Goal: Check status

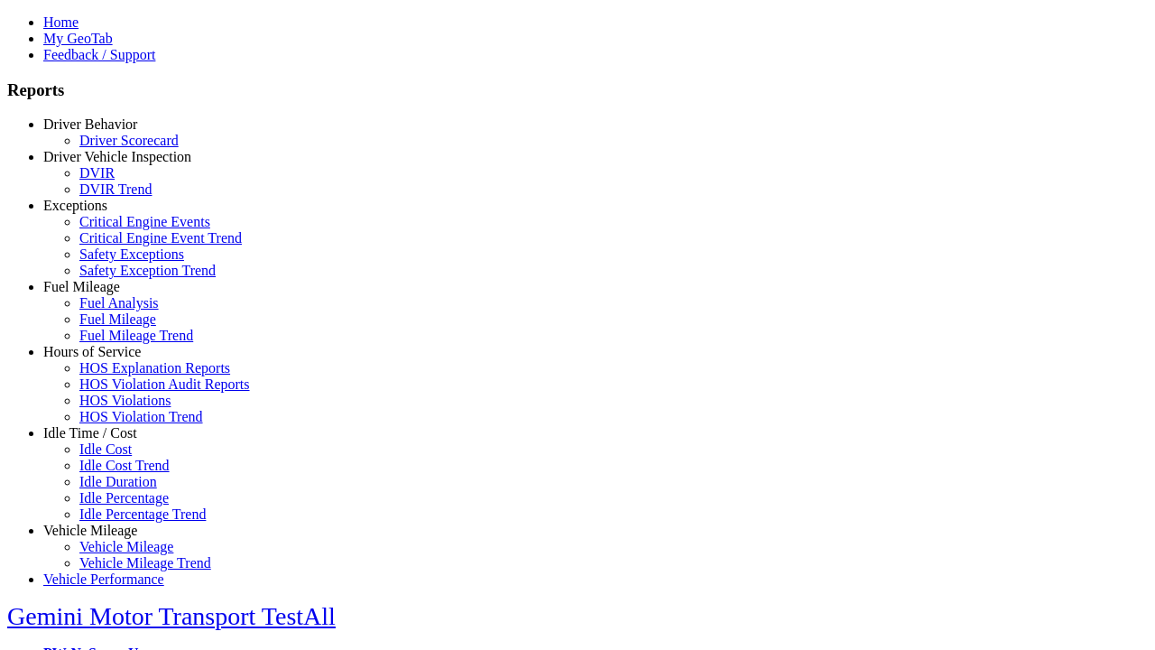
click at [104, 359] on link "Hours of Service" at bounding box center [91, 351] width 97 height 15
click at [117, 408] on link "HOS Violations" at bounding box center [124, 400] width 91 height 15
type input "*********"
